Goal: Task Accomplishment & Management: Use online tool/utility

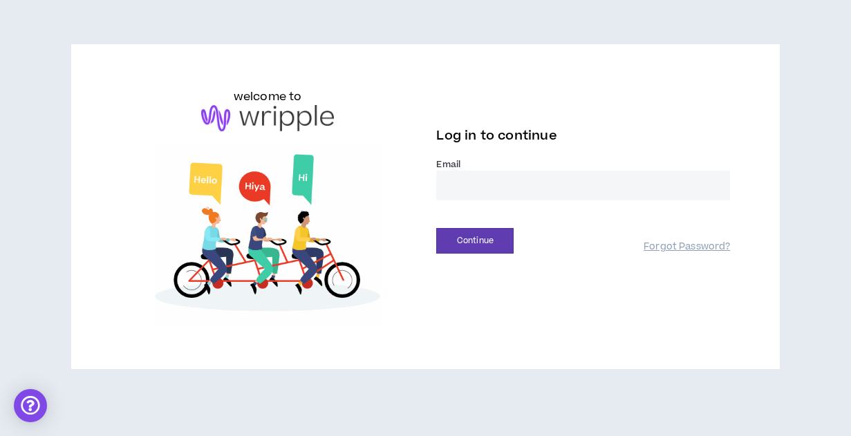
click at [468, 189] on input "email" at bounding box center [583, 186] width 294 height 30
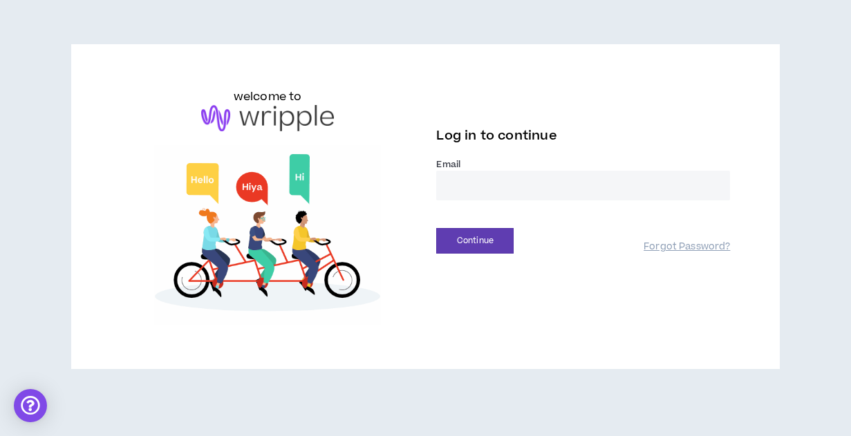
type input "**********"
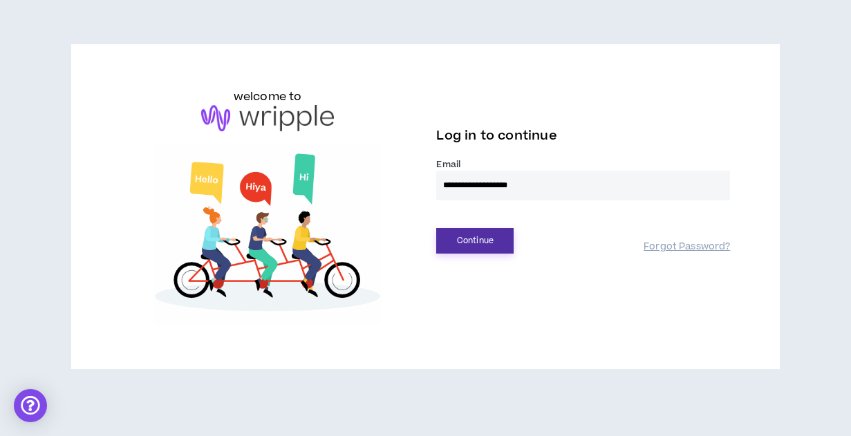
click at [483, 241] on button "Continue" at bounding box center [474, 241] width 77 height 26
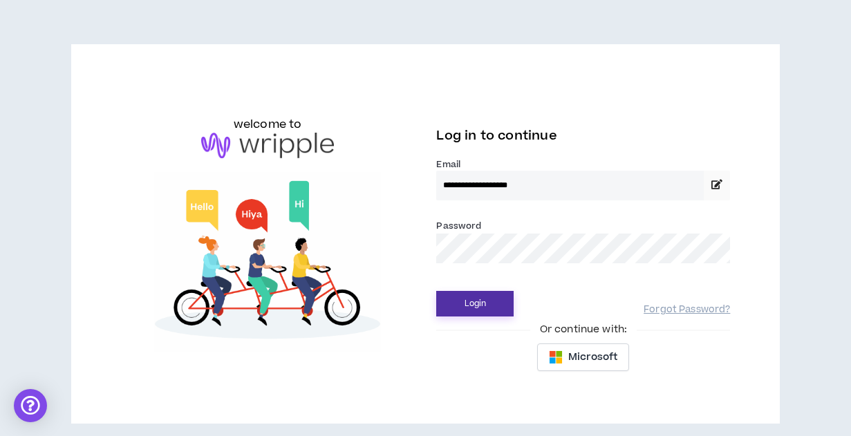
click at [471, 305] on button "Login" at bounding box center [474, 304] width 77 height 26
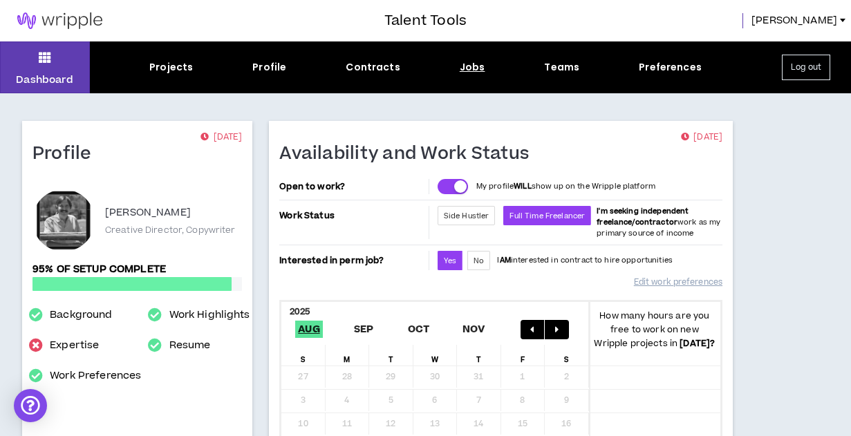
click at [467, 68] on div "Jobs" at bounding box center [473, 67] width 26 height 15
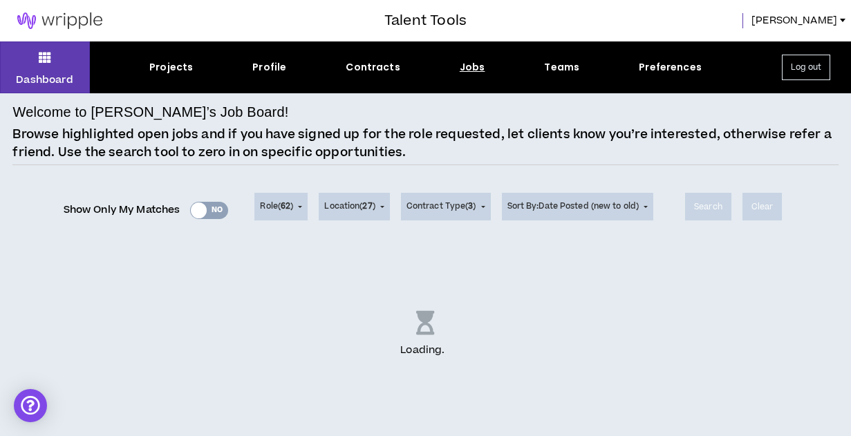
click at [192, 208] on div "Show Only My Matches Yes No" at bounding box center [146, 210] width 165 height 21
click at [259, 205] on div "Show Only My Matches Yes No Role ( 62 ) 62 Selected Edit Done Experience & Desi…" at bounding box center [425, 206] width 826 height 55
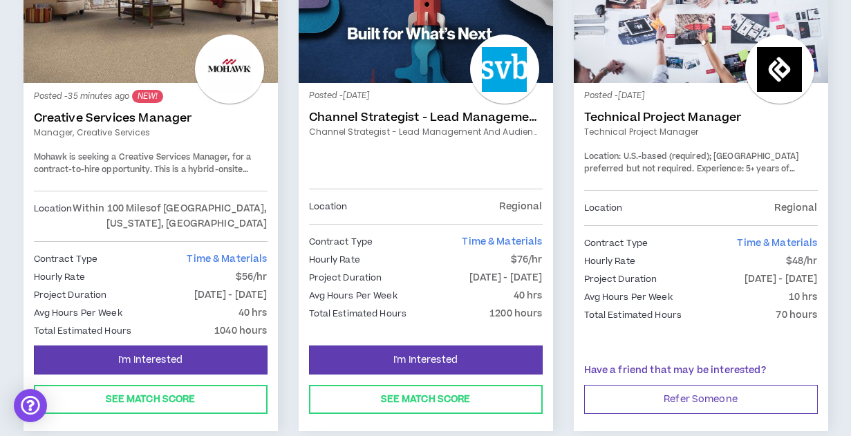
scroll to position [296, 0]
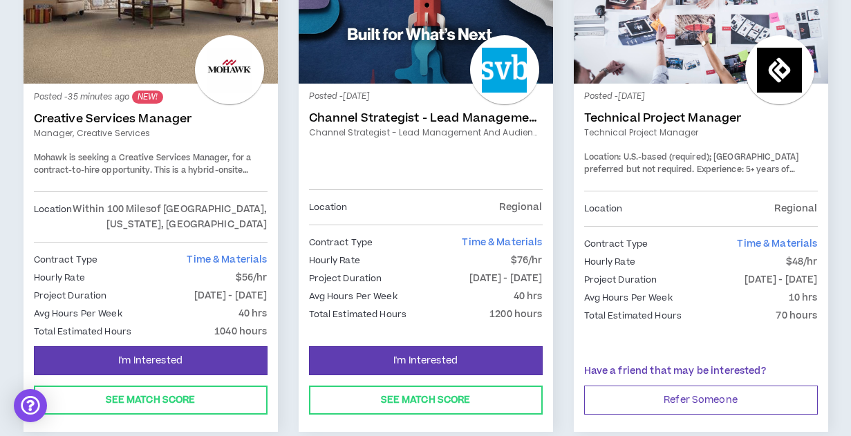
click at [146, 122] on link "Creative Services Manager" at bounding box center [151, 119] width 234 height 14
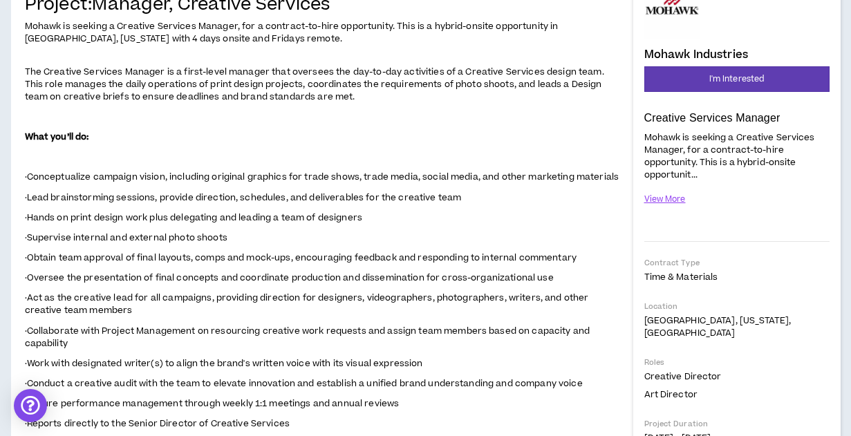
scroll to position [163, 0]
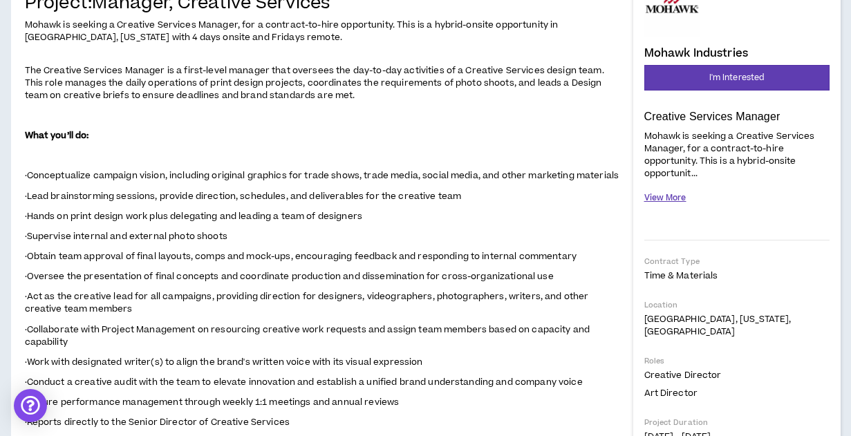
click at [672, 201] on button "View More" at bounding box center [665, 198] width 42 height 24
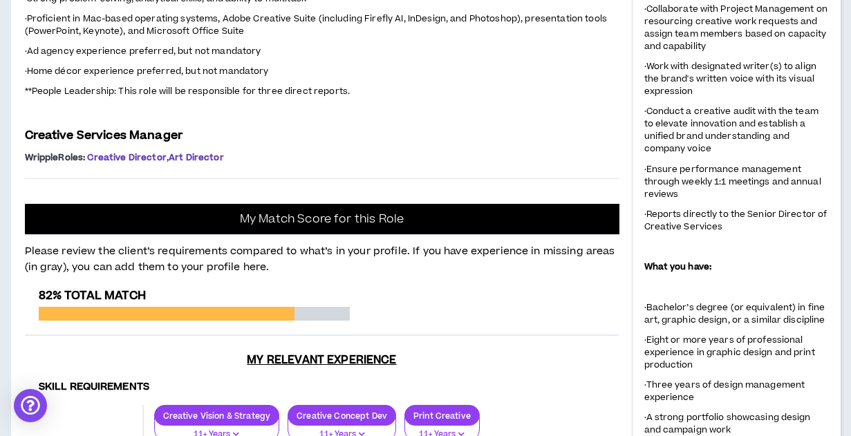
scroll to position [929, 0]
